Goal: Navigation & Orientation: Find specific page/section

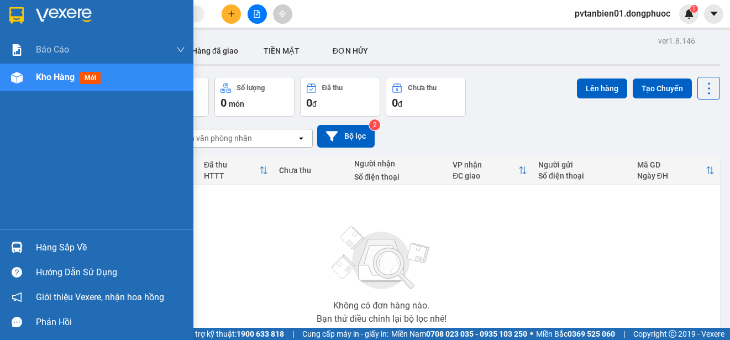
drag, startPoint x: 14, startPoint y: 227, endPoint x: 41, endPoint y: 249, distance: 35.0
click at [41, 249] on div "Hàng sắp về" at bounding box center [110, 247] width 149 height 17
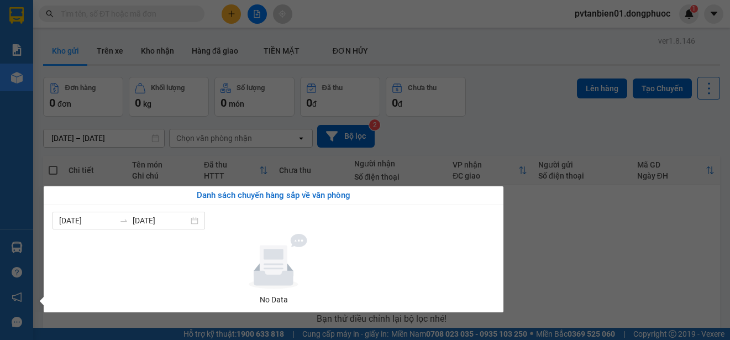
click at [588, 249] on section "Kết quả tìm kiếm ( 0 ) Bộ lọc Ngày tạo đơn gần nhất No Data pvtanbien01.dongphu…" at bounding box center [365, 170] width 730 height 340
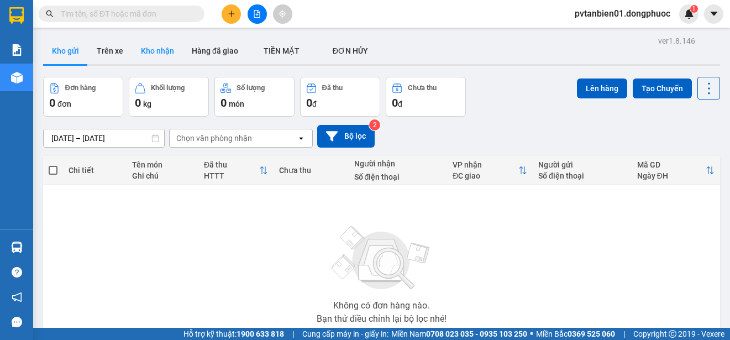
click at [163, 58] on button "Kho nhận" at bounding box center [157, 51] width 51 height 27
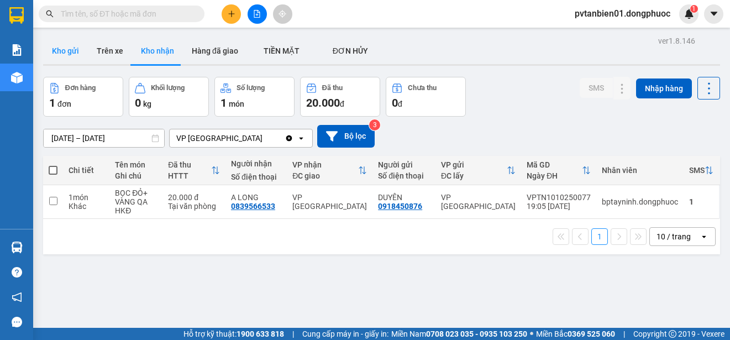
click at [66, 46] on button "Kho gửi" at bounding box center [65, 51] width 45 height 27
